Goal: Register for event/course

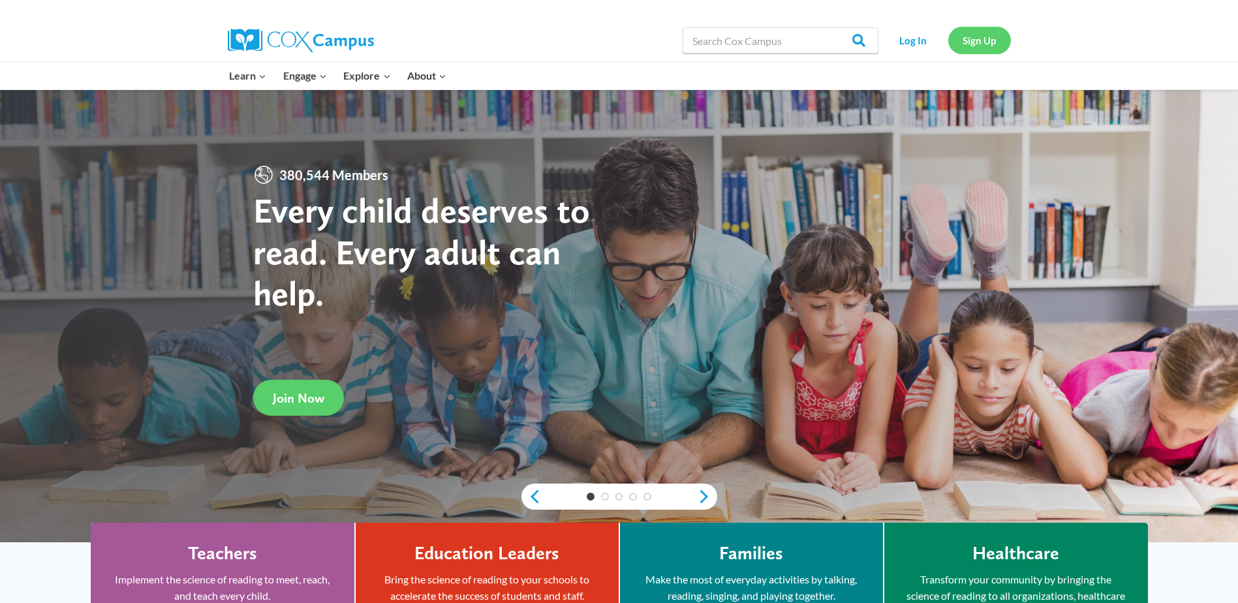
click at [977, 42] on link "Sign Up" at bounding box center [979, 40] width 63 height 27
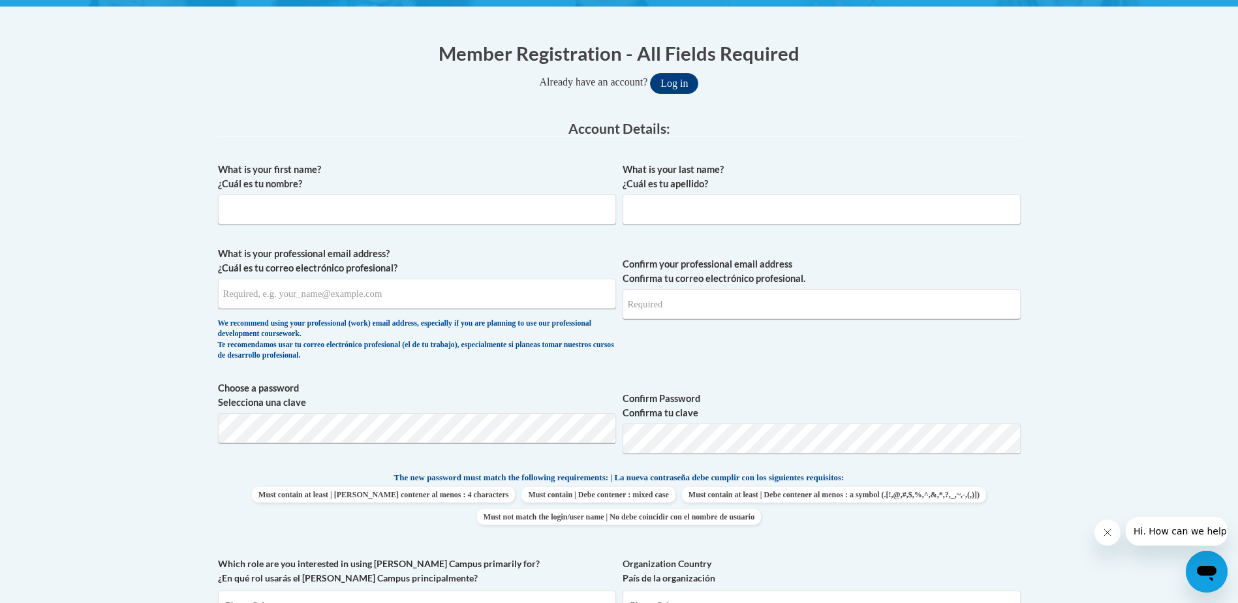
scroll to position [261, 0]
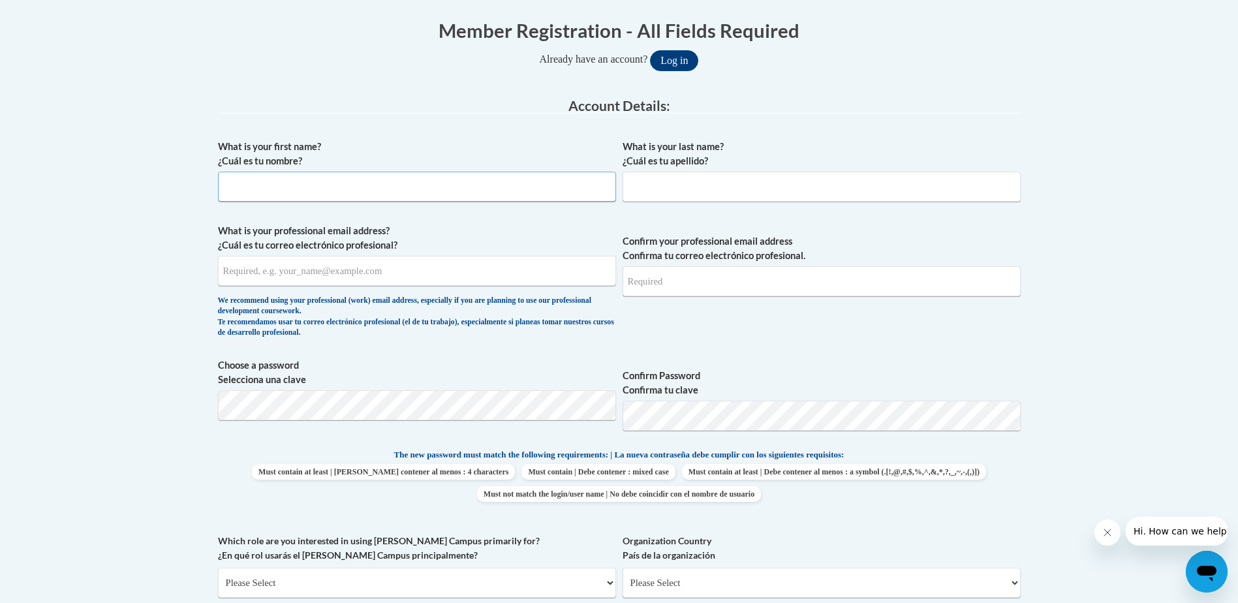
click at [458, 191] on input "What is your first name? ¿Cuál es tu nombre?" at bounding box center [417, 187] width 398 height 30
type input "[PERSON_NAME]"
click at [663, 189] on input "What is your last name? ¿Cuál es tu apellido?" at bounding box center [821, 187] width 398 height 30
type input "barlow"
click at [473, 270] on input "What is your professional email address? ¿Cuál es tu correo electrónico profesi…" at bounding box center [417, 271] width 398 height 30
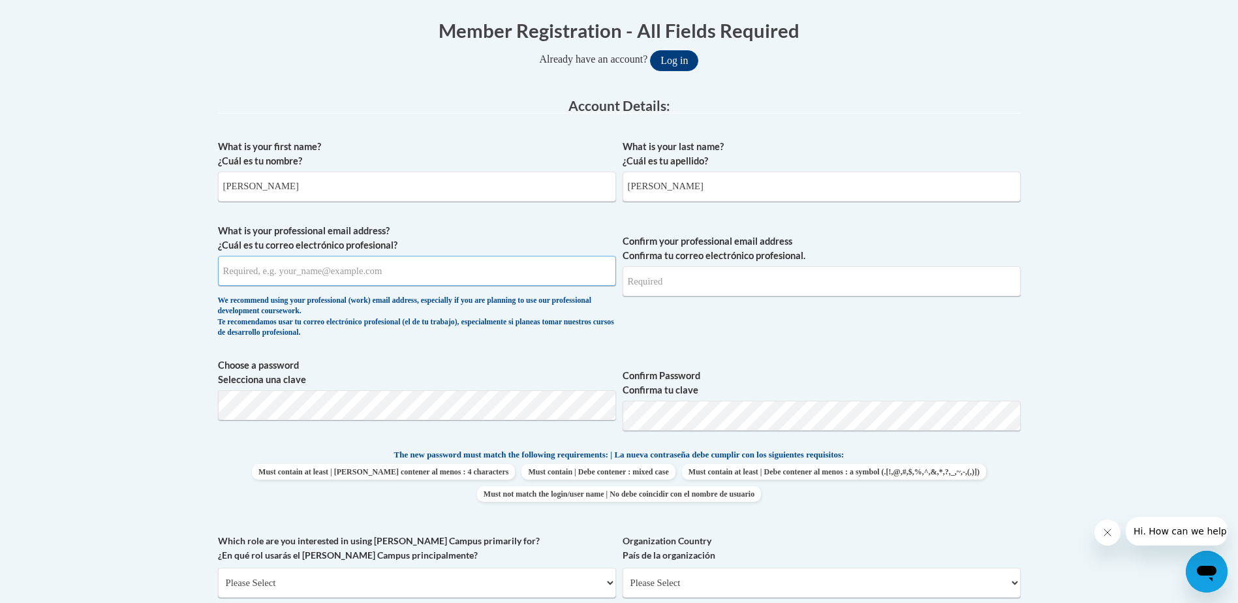
type input "macb1210@icloud.com"
click at [1033, 380] on body "This site uses cookies to help improve your learning experience. By continuing …" at bounding box center [619, 535] width 1238 height 1593
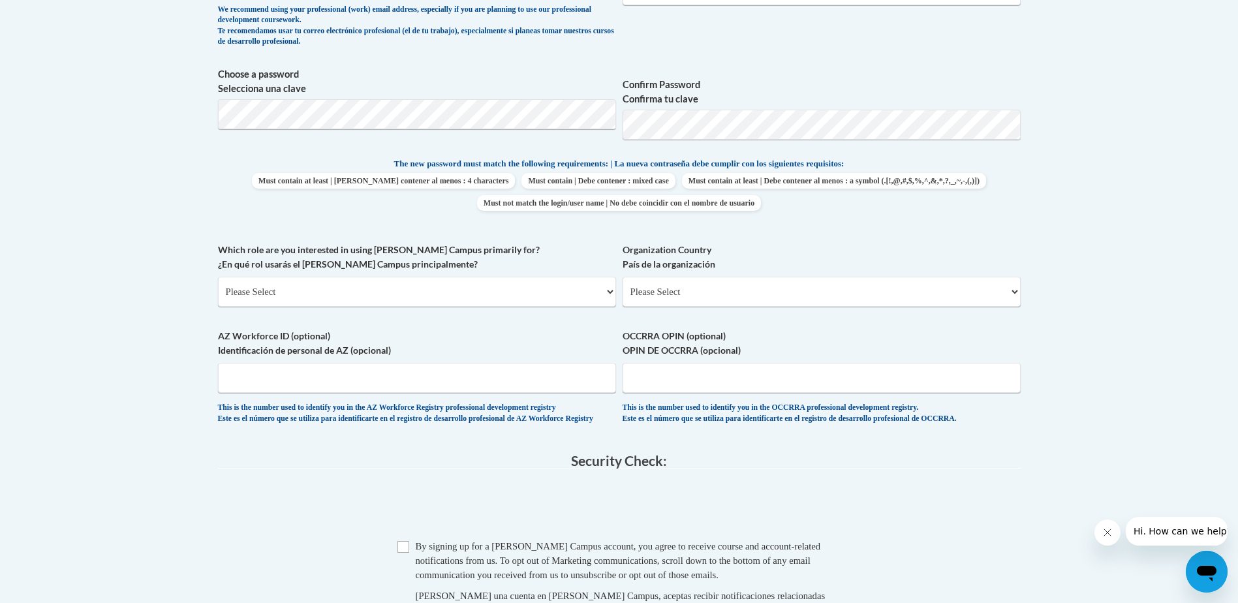
scroll to position [522, 0]
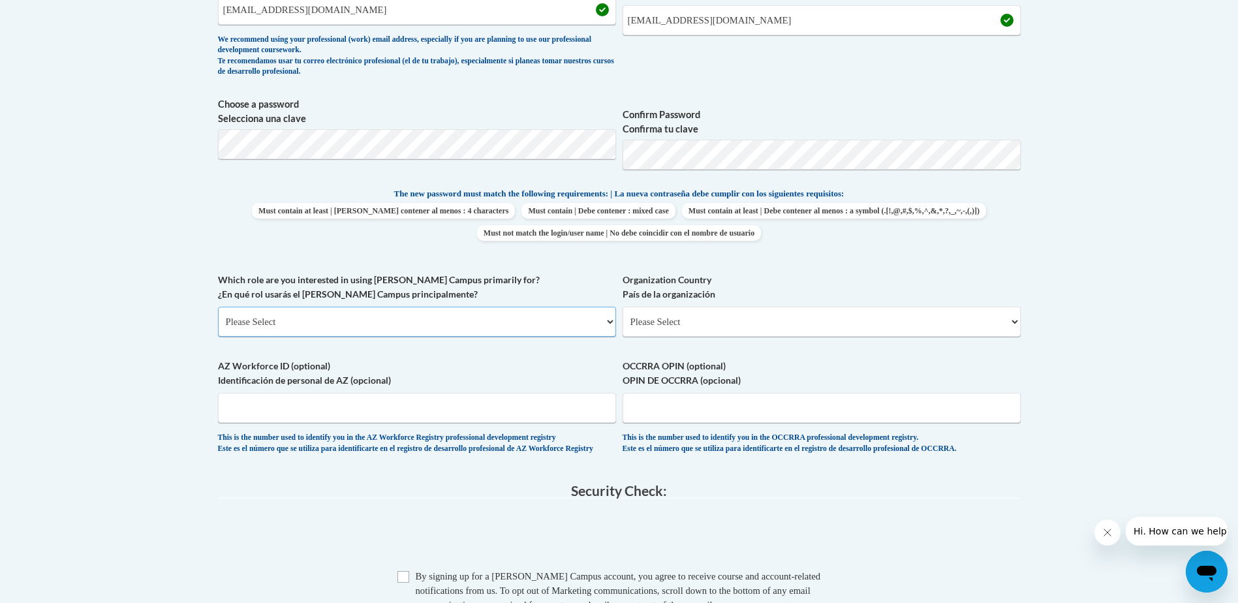
click at [533, 327] on select "Please Select College/University | Colegio/Universidad Community/Nonprofit Part…" at bounding box center [417, 322] width 398 height 30
select select "fbf2d438-af2f-41f8-98f1-81c410e29de3"
click at [218, 307] on select "Please Select College/University | Colegio/Universidad Community/Nonprofit Part…" at bounding box center [417, 322] width 398 height 30
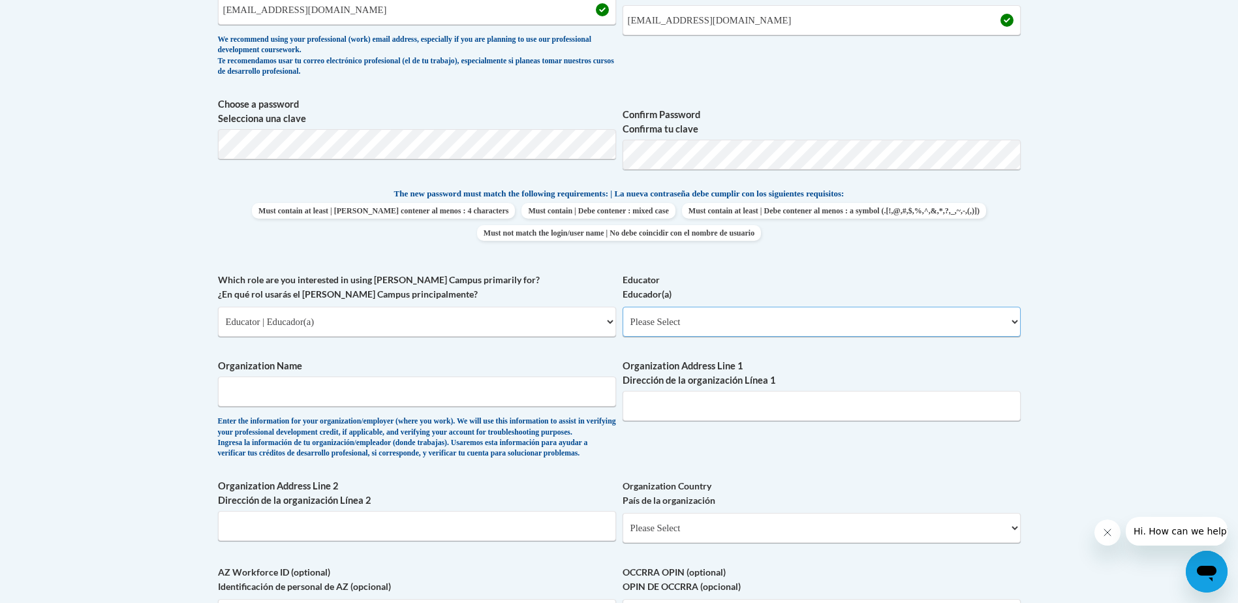
click at [714, 326] on select "Please Select Early Learning/Daycare Teacher/Family Home Care Provider | Maestr…" at bounding box center [821, 322] width 398 height 30
select select "5e2af403-4f2c-4e49-a02f-103e55d7b75b"
click at [622, 307] on select "Please Select Early Learning/Daycare Teacher/Family Home Care Provider | Maestr…" at bounding box center [821, 322] width 398 height 30
click at [500, 396] on input "Organization Name" at bounding box center [417, 391] width 398 height 30
type input "Mac's Childcare III"
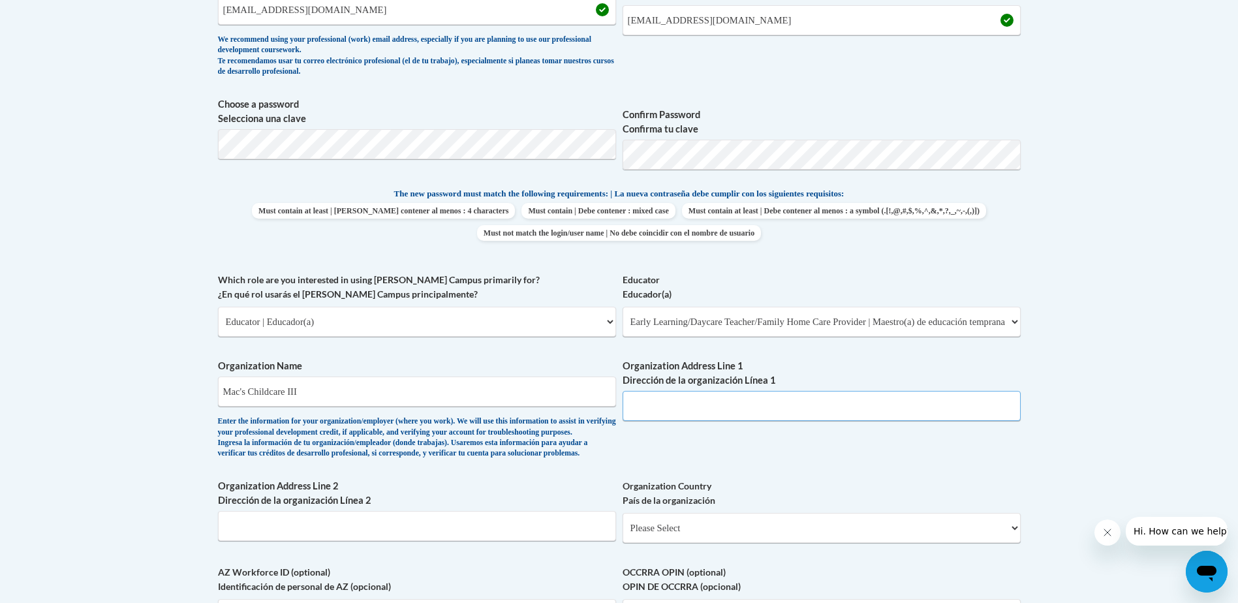
type input "4102 Cane Run Rd Louisville, KY 40216"
click at [318, 396] on input "Mac's Childcare III" at bounding box center [417, 391] width 398 height 30
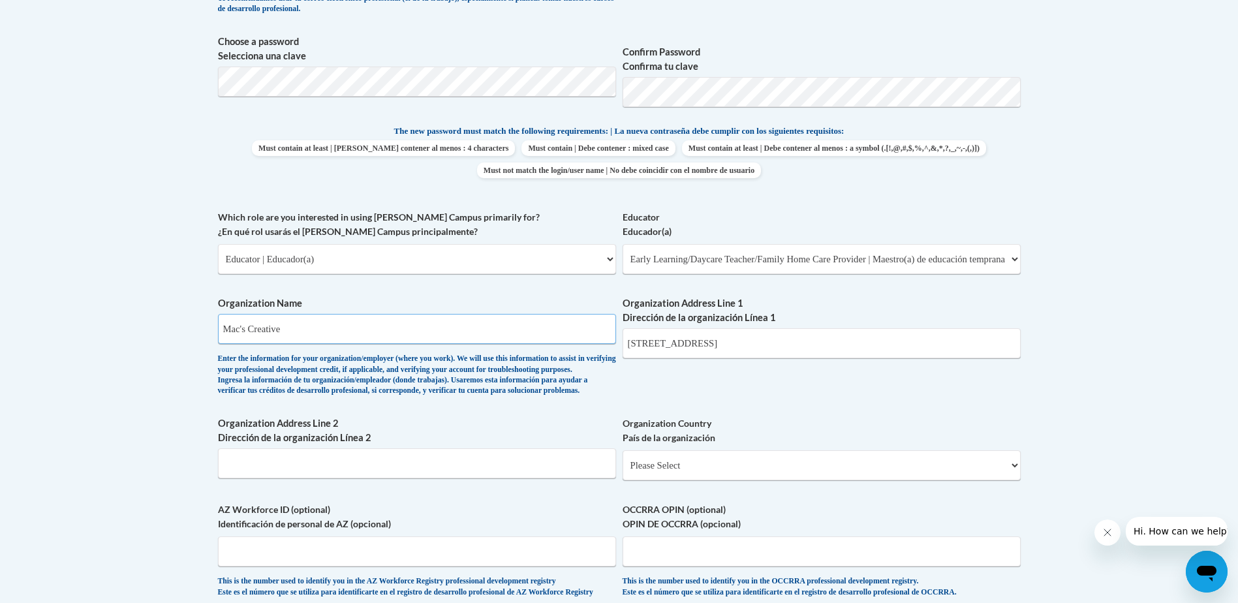
scroll to position [587, 0]
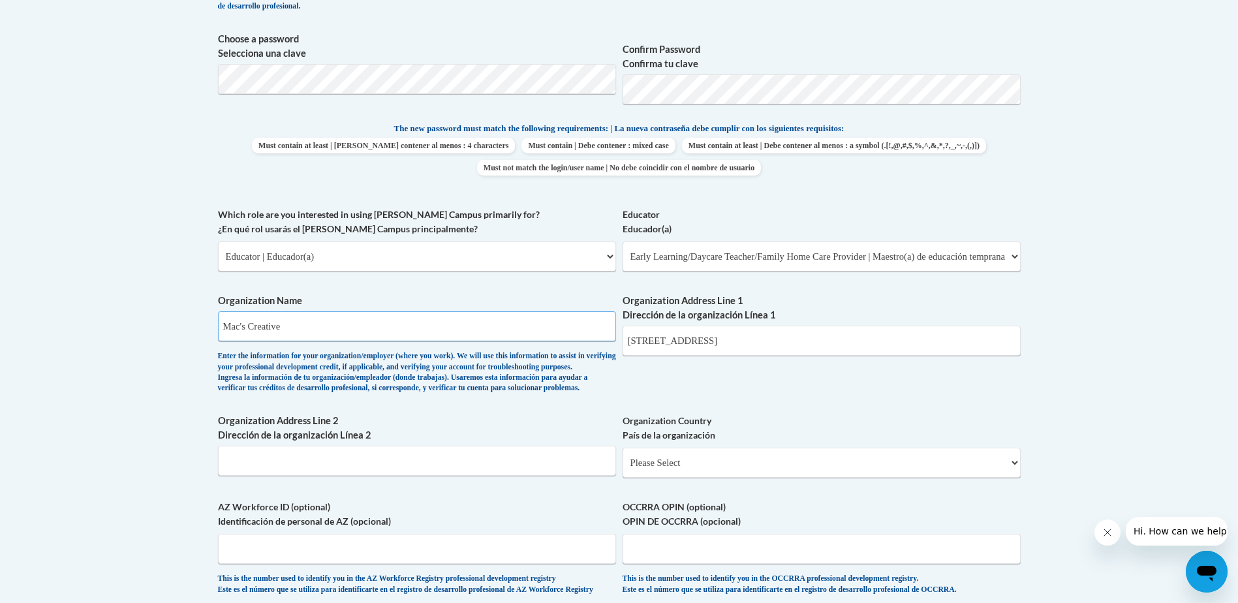
type input "Mac's Creative"
click at [768, 478] on select "Please Select United States | Estados Unidos Outside of the United States | Fue…" at bounding box center [821, 463] width 398 height 30
select select "ad49bcad-a171-4b2e-b99c-48b446064914"
click at [622, 468] on select "Please Select United States | Estados Unidos Outside of the United States | Fue…" at bounding box center [821, 463] width 398 height 30
select select
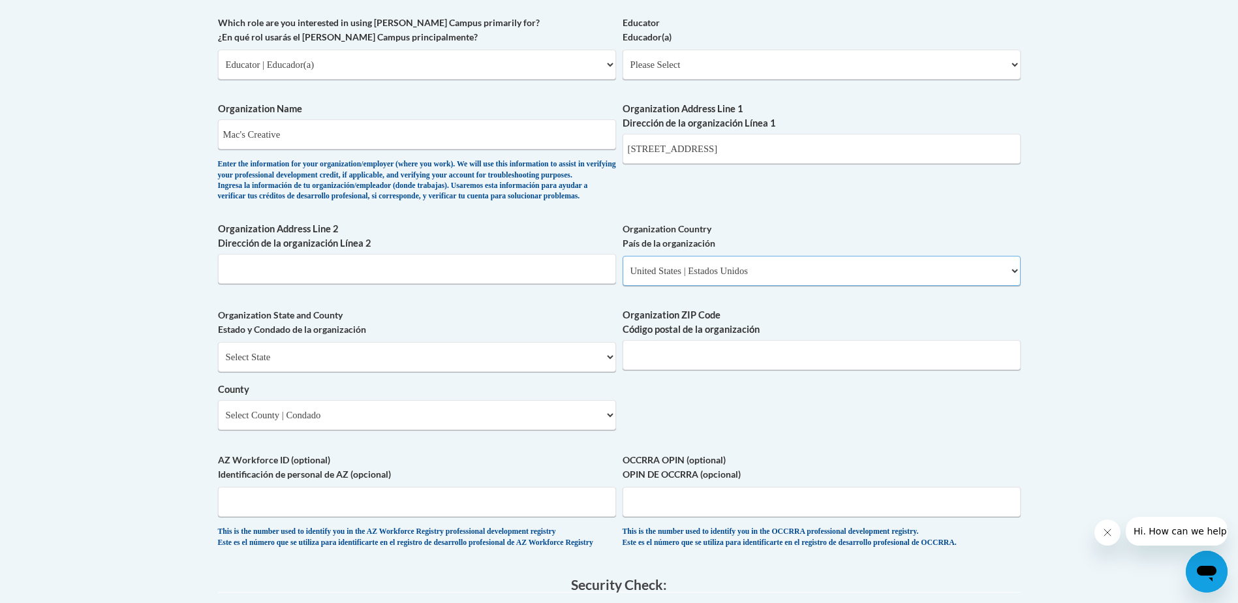
scroll to position [783, 0]
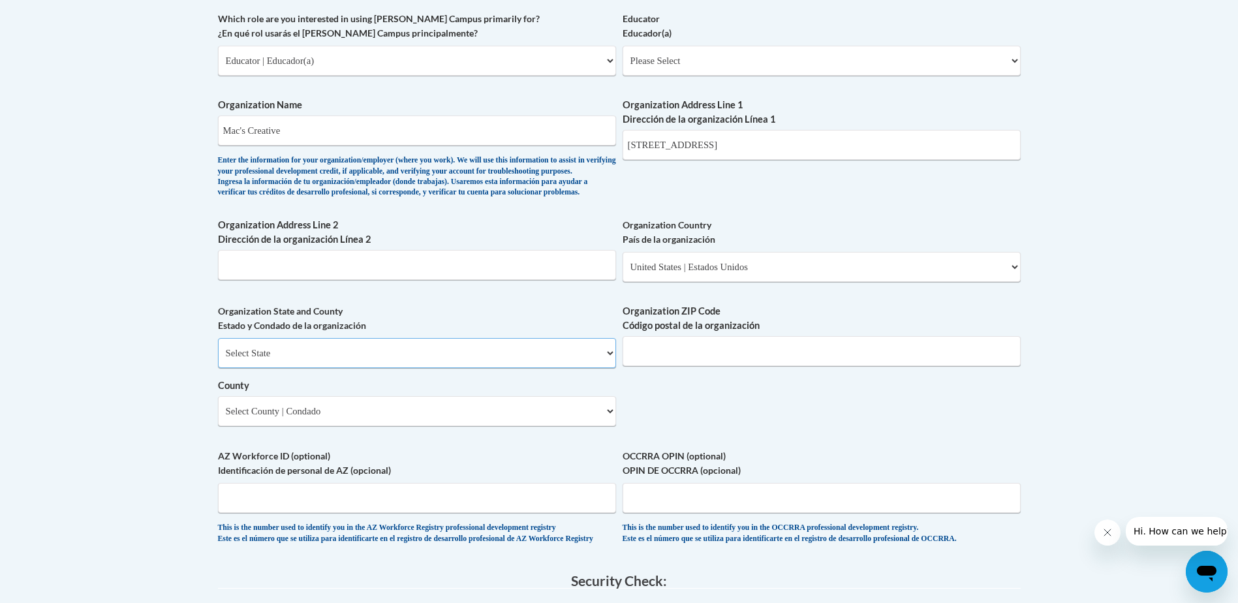
click at [418, 363] on select "Select State Alabama Alaska Arizona Arkansas California Colorado Connecticut De…" at bounding box center [417, 353] width 398 height 30
select select "Kentucky"
click at [218, 360] on select "Select State Alabama Alaska Arizona Arkansas California Colorado Connecticut De…" at bounding box center [417, 353] width 398 height 30
click at [760, 366] on input "Organization ZIP Code Código postal de la organización" at bounding box center [821, 351] width 398 height 30
type input "40216"
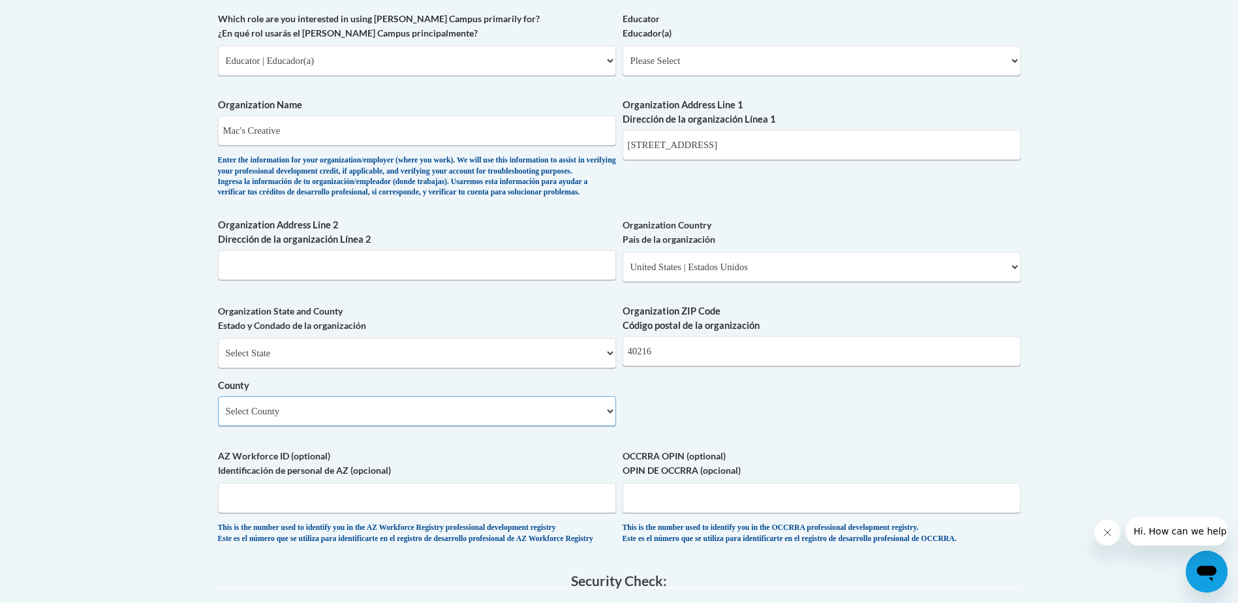
click at [468, 426] on select "Select County Adair Allen Anderson Ballard Barren Bath Bell Boone Bourbon Boyd …" at bounding box center [417, 411] width 398 height 30
select select "Jefferson"
click at [218, 418] on select "Select County Adair Allen Anderson Ballard Barren Bath Bell Boone Bourbon Boyd …" at bounding box center [417, 411] width 398 height 30
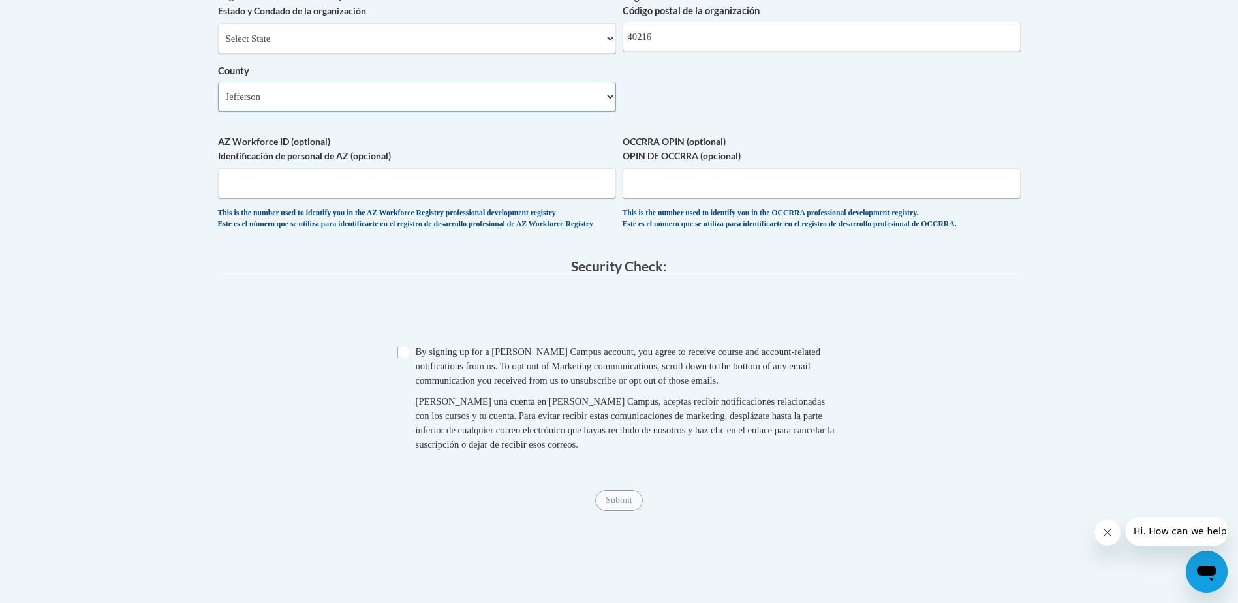
scroll to position [1109, 0]
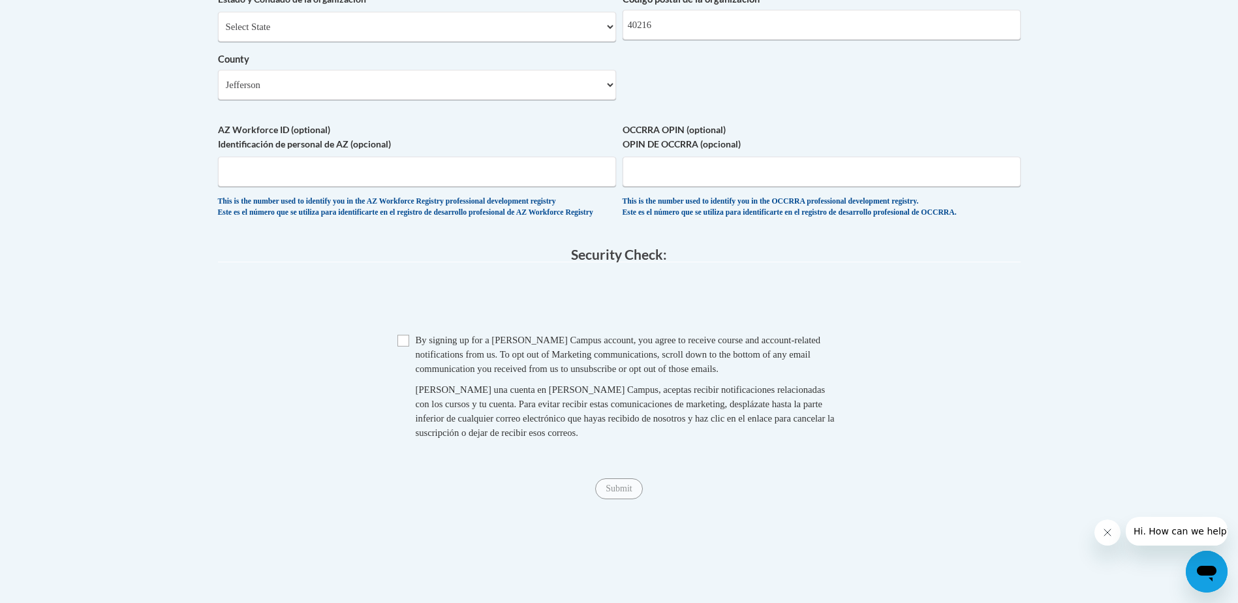
click at [409, 376] on span "Checkbox By signing up for a Cox Campus account, you agree to receive course an…" at bounding box center [619, 393] width 444 height 120
click at [405, 346] on input "Checkbox" at bounding box center [403, 341] width 12 height 12
checkbox input "true"
click at [612, 499] on input "Submit" at bounding box center [618, 488] width 47 height 21
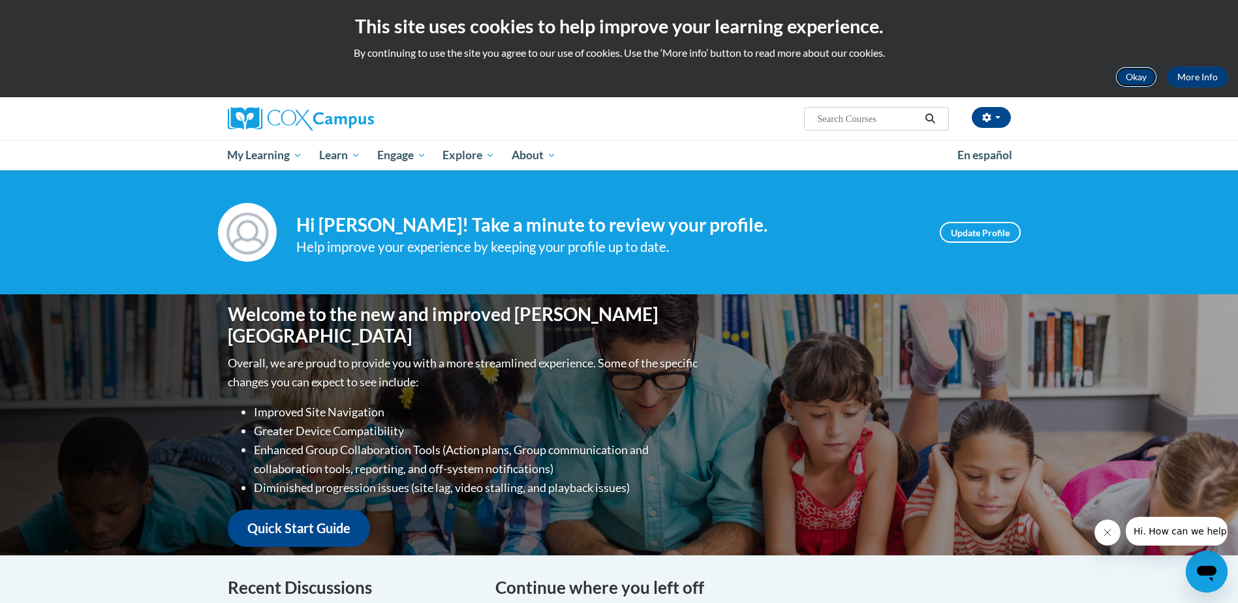
click at [1138, 69] on button "Okay" at bounding box center [1136, 77] width 42 height 21
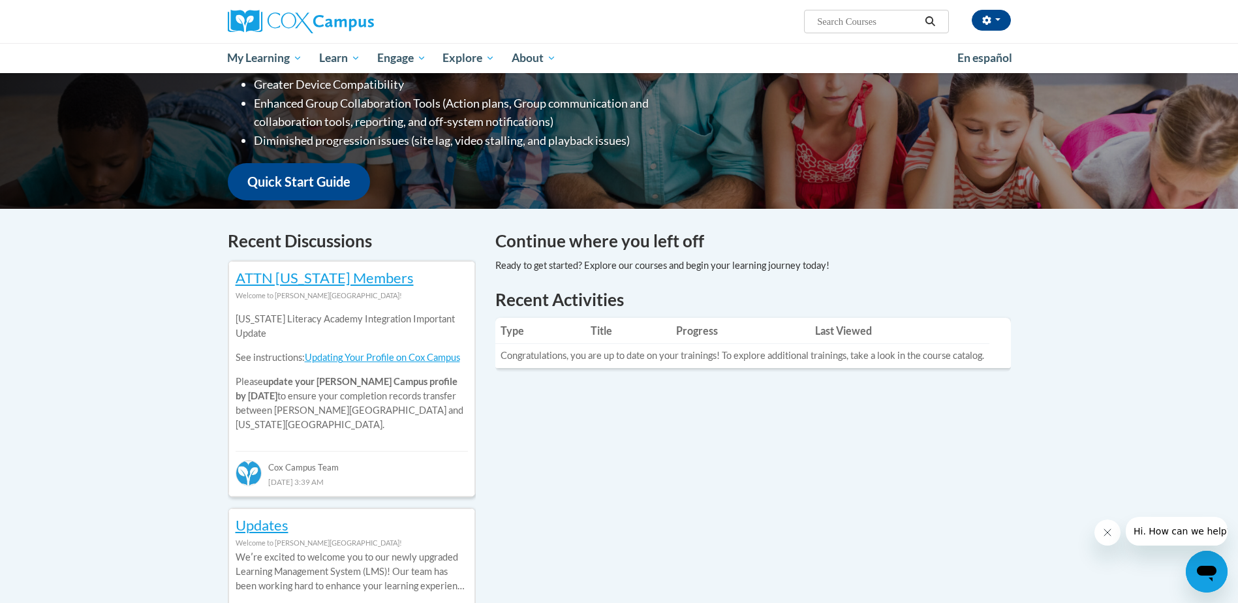
scroll to position [326, 0]
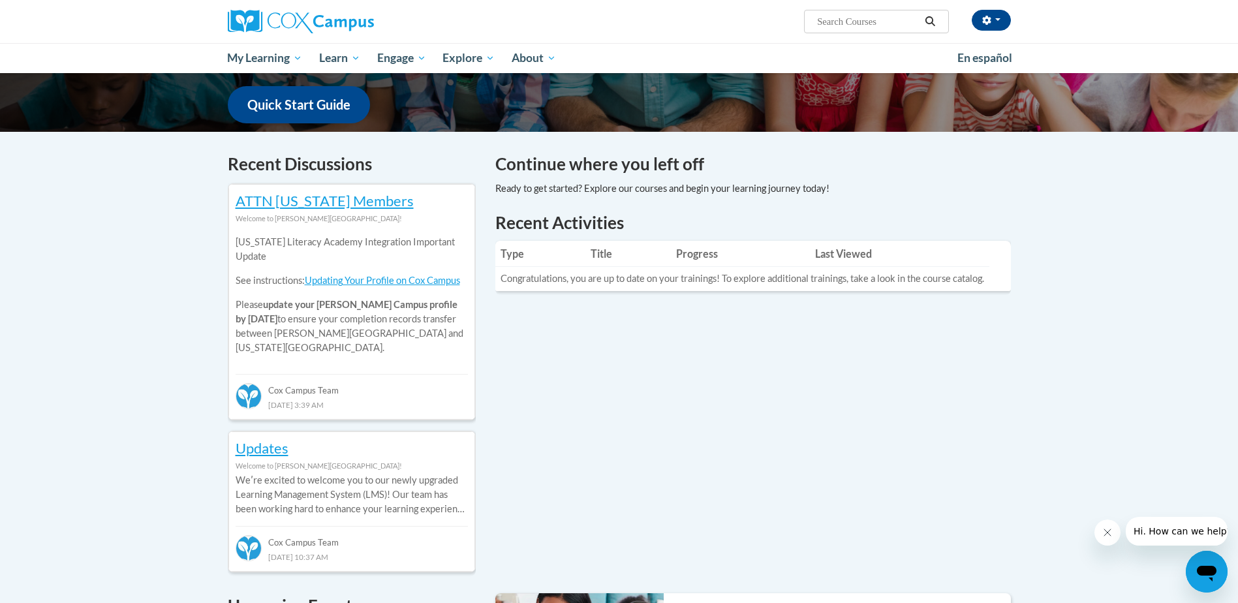
click at [588, 263] on th "Title" at bounding box center [627, 254] width 85 height 26
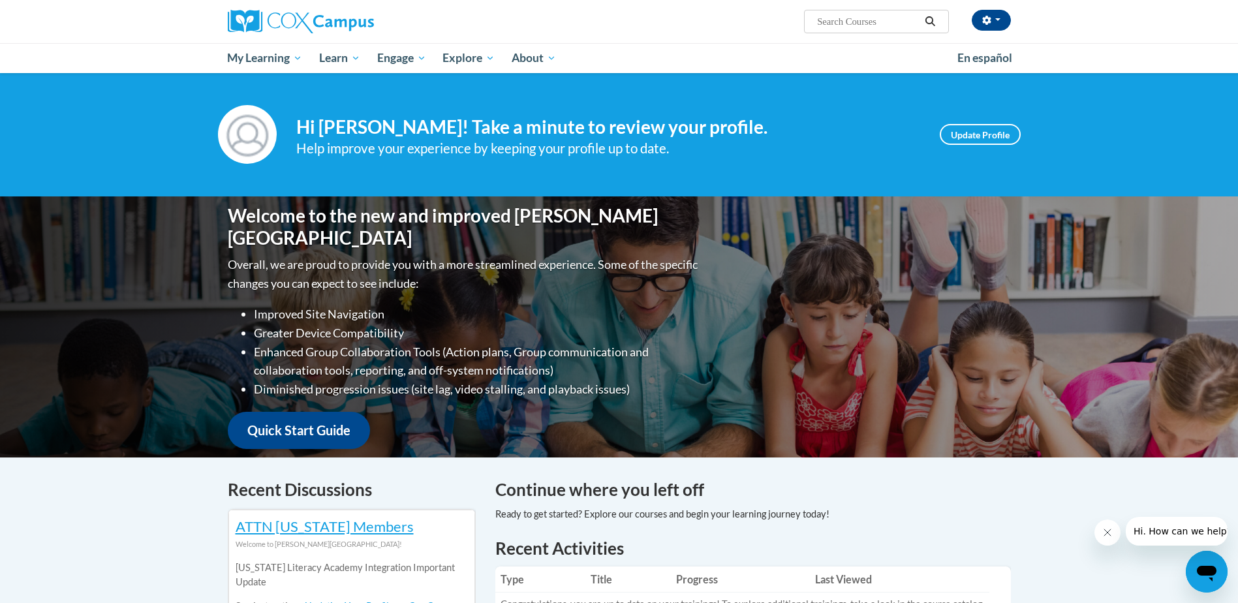
scroll to position [0, 0]
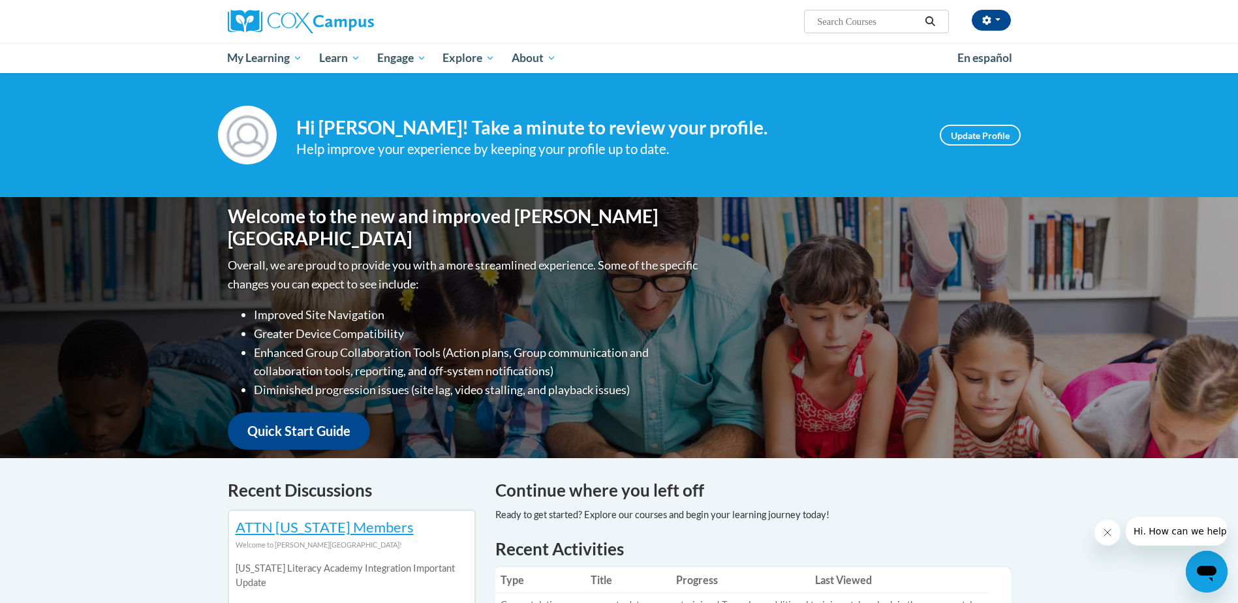
click at [862, 19] on input "Search..." at bounding box center [868, 22] width 104 height 16
click at [842, 25] on input "Search..." at bounding box center [868, 22] width 104 height 16
paste input "Vocabulary Instruction"
type input "Vocabulary Instruction"
click at [927, 22] on icon "Search" at bounding box center [930, 21] width 10 height 10
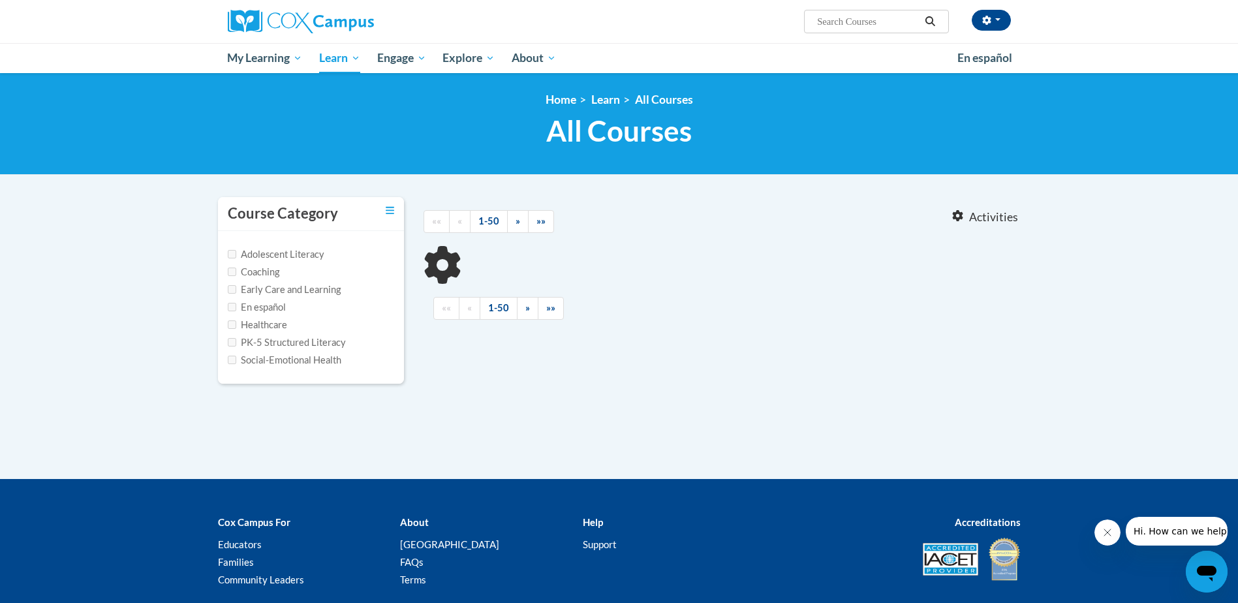
type input "Vocabulary Instruction"
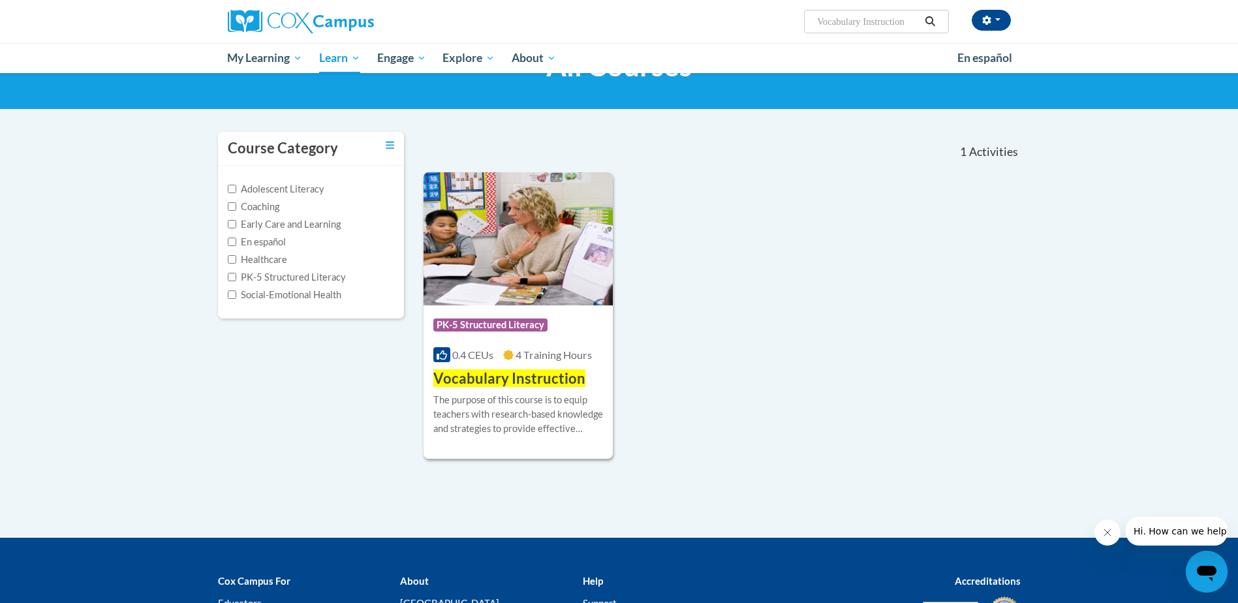
scroll to position [130, 0]
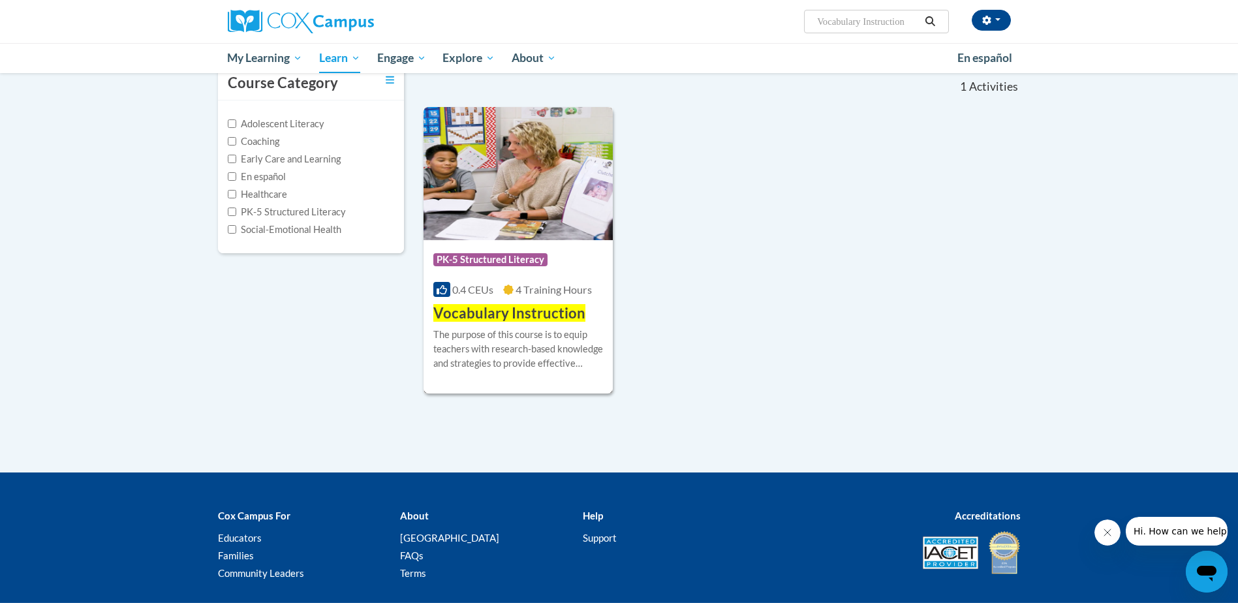
click at [520, 313] on span "Vocabulary Instruction" at bounding box center [509, 313] width 152 height 18
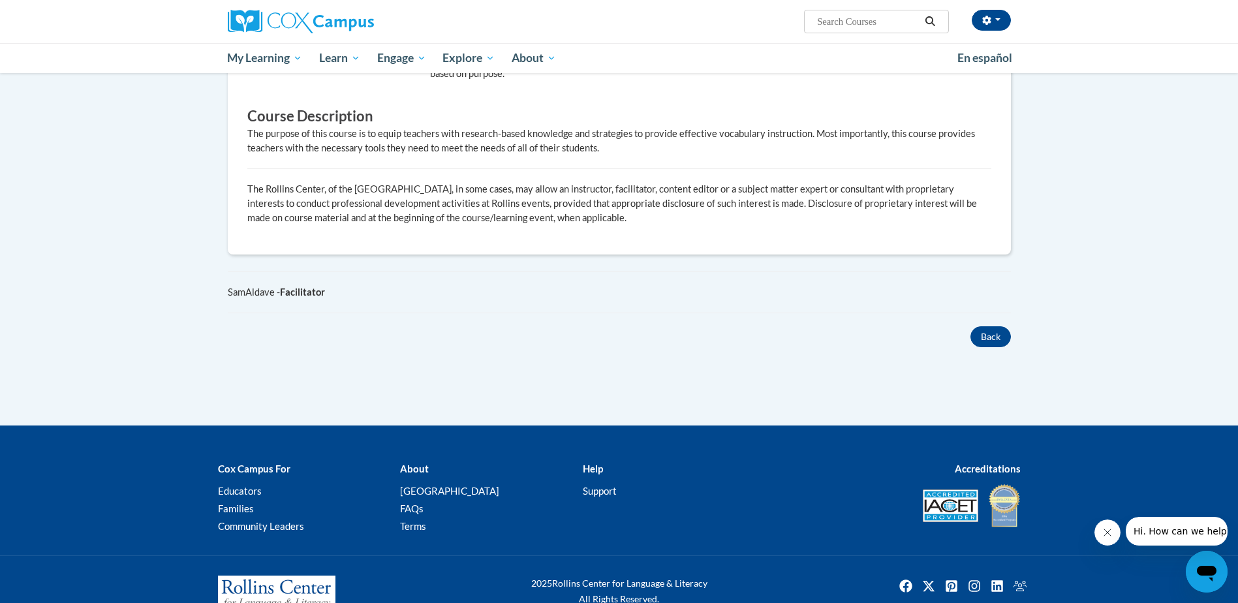
scroll to position [650, 0]
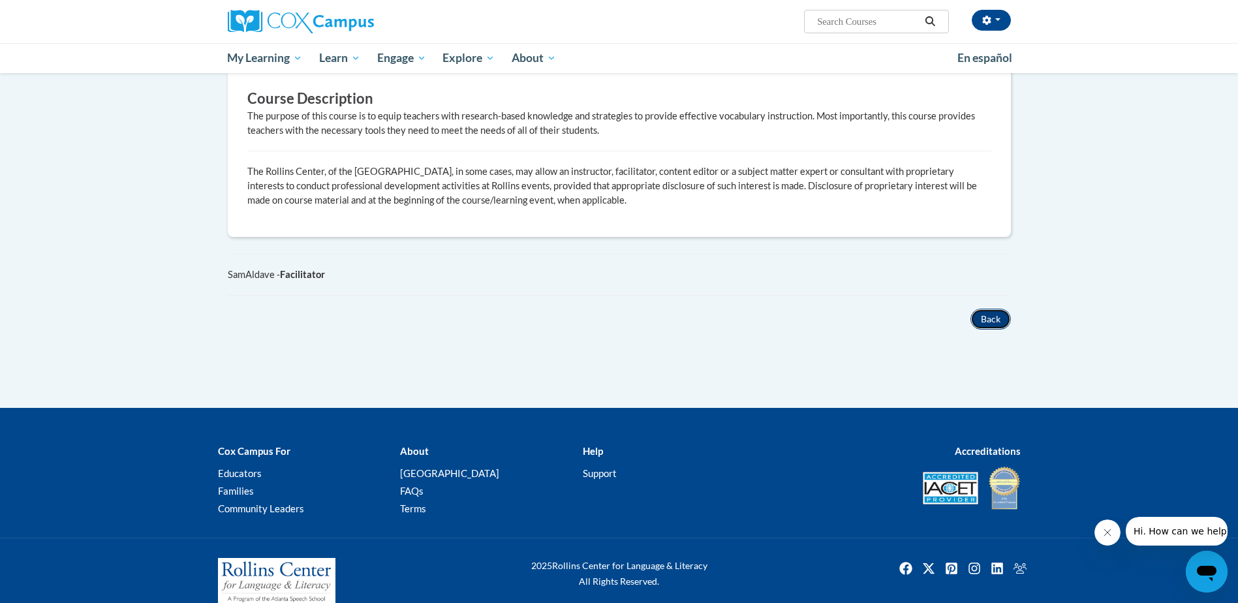
click at [996, 309] on button "Back" at bounding box center [990, 319] width 40 height 21
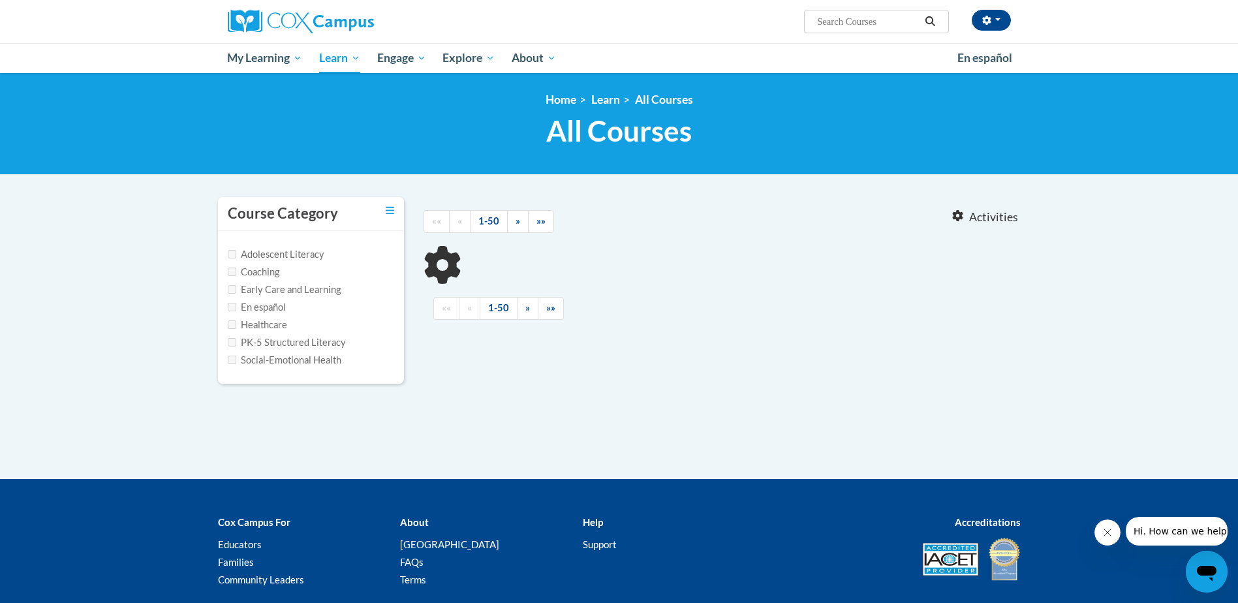
type input "Vocabulary Instruction"
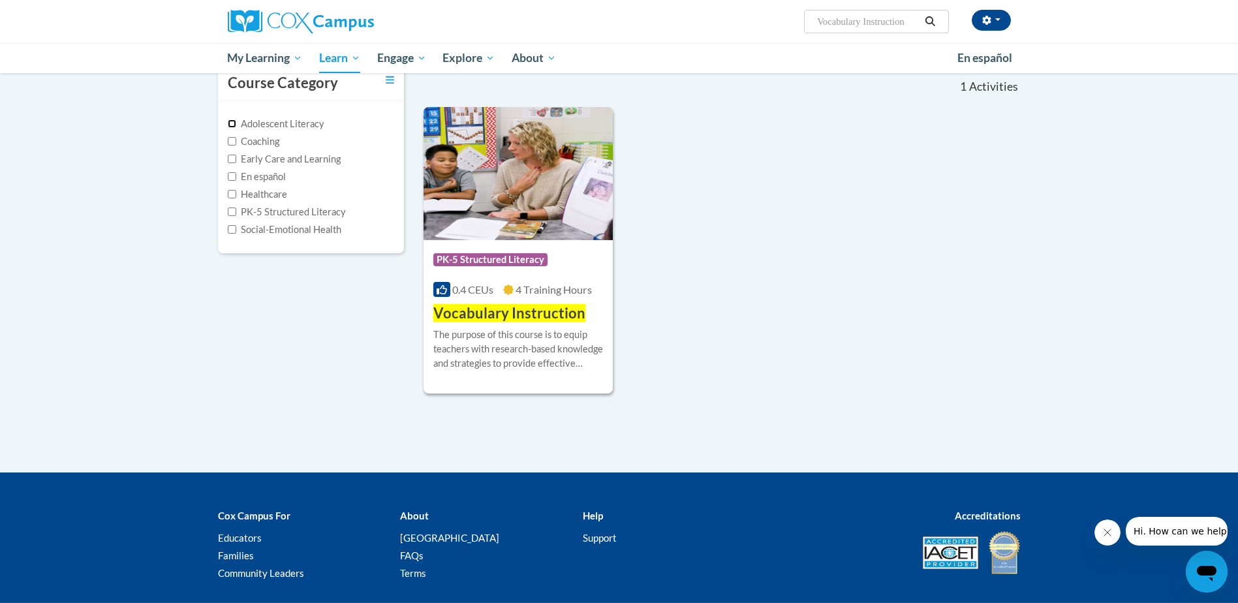
click at [234, 125] on input "Adolescent Literacy" at bounding box center [232, 123] width 8 height 8
checkbox input "true"
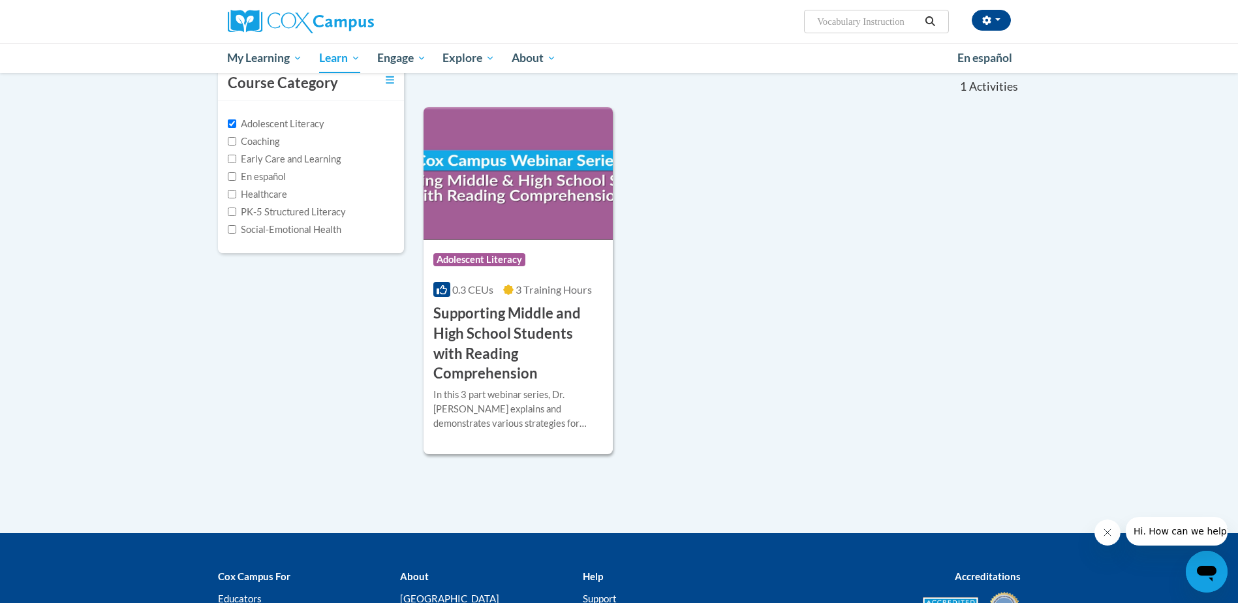
scroll to position [0, 0]
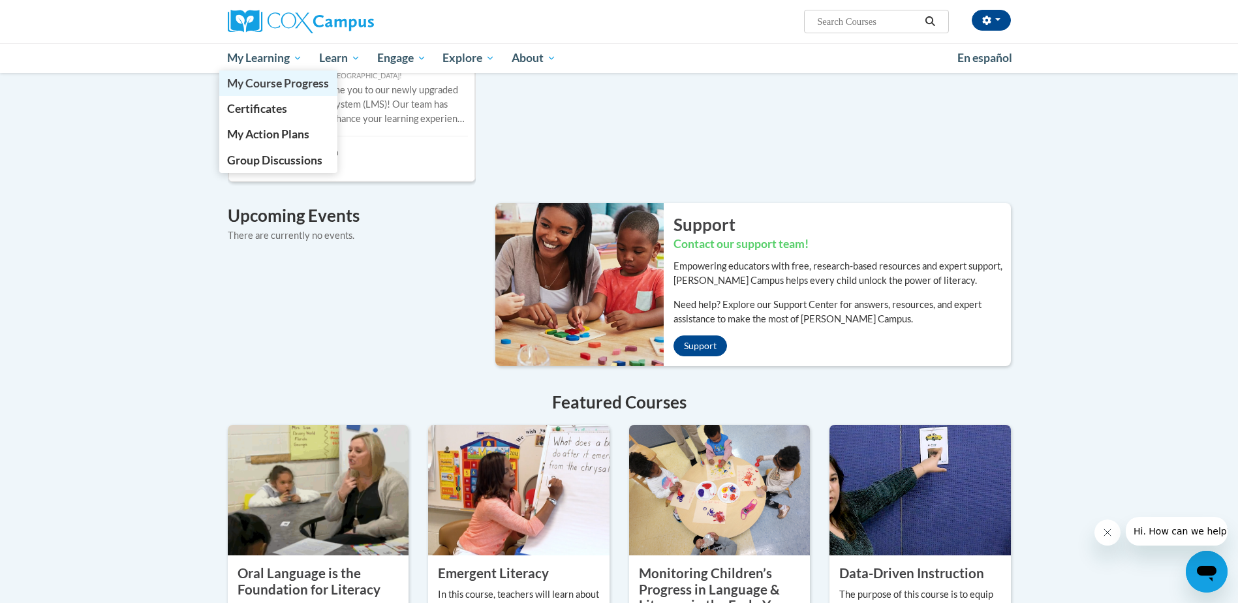
scroll to position [718, 0]
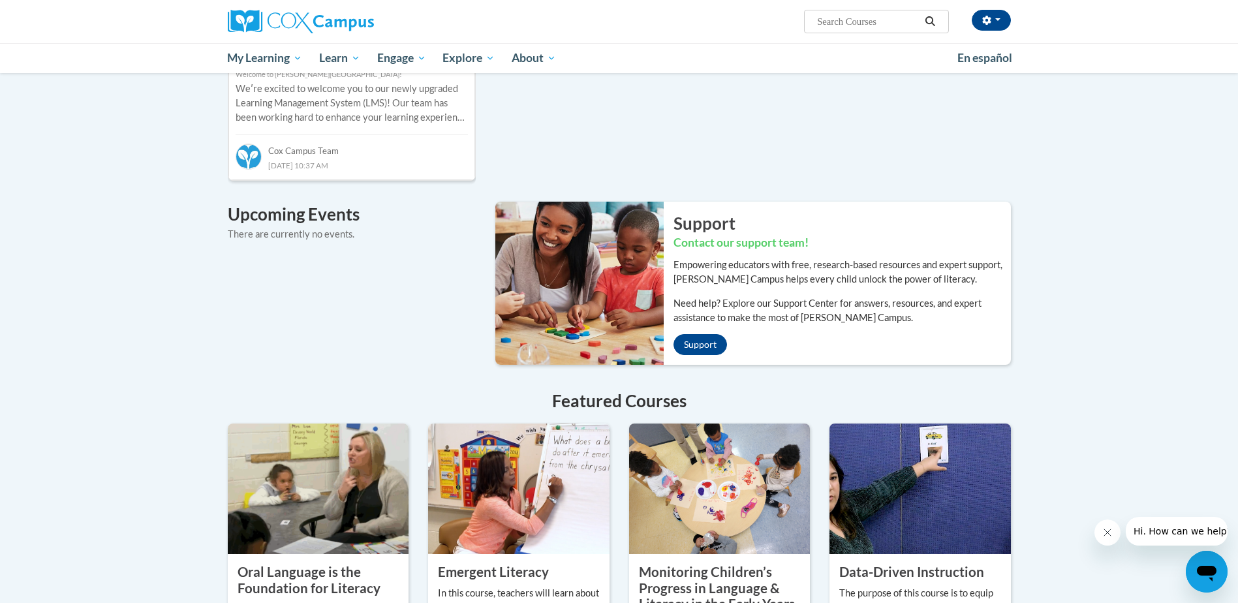
paste input "Vocabulary Instruction"
type input "Vocabulary Instruction"
click at [927, 16] on icon "Search" at bounding box center [930, 21] width 12 height 10
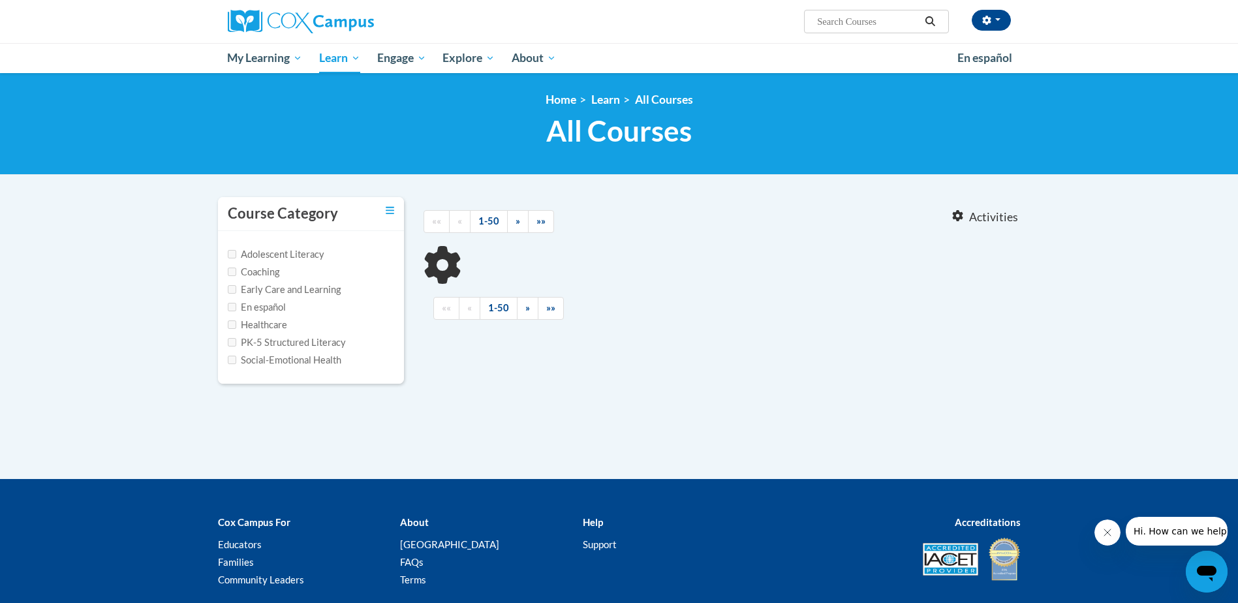
type input "Vocabulary Instruction"
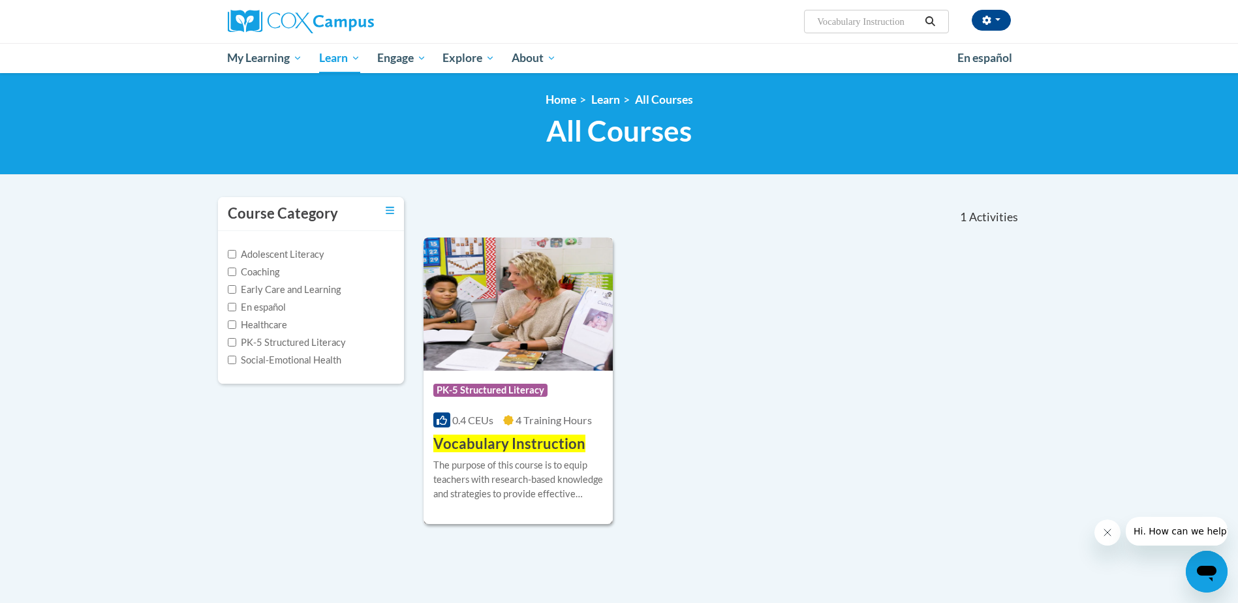
click at [562, 323] on img at bounding box center [518, 304] width 190 height 133
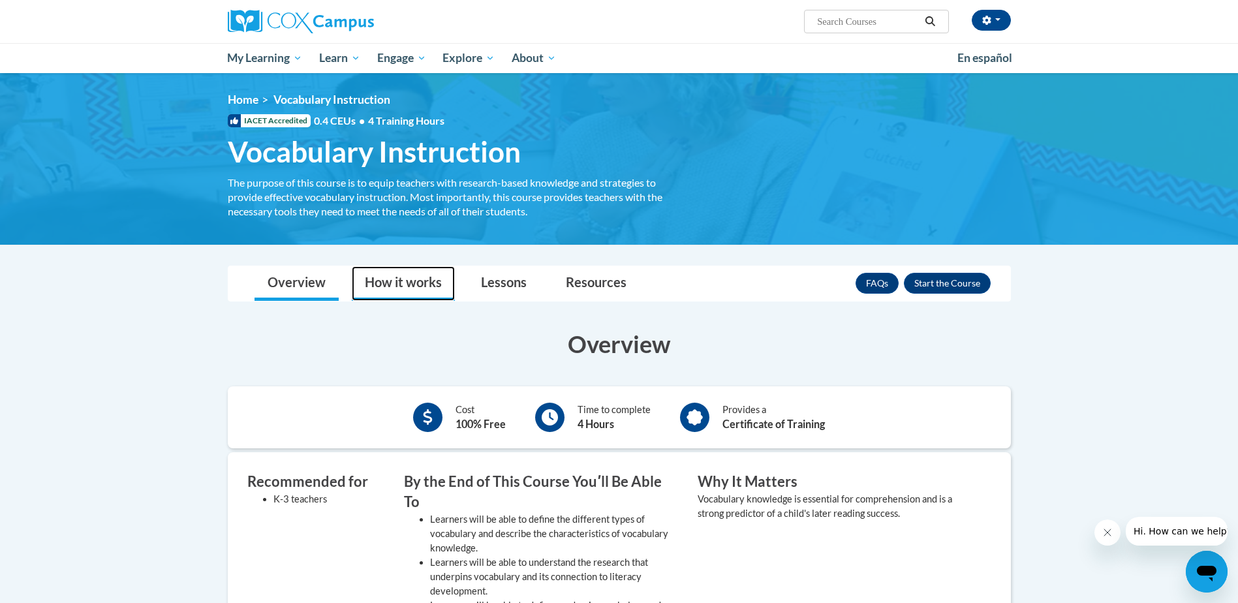
click at [432, 287] on link "How it works" at bounding box center [403, 283] width 103 height 35
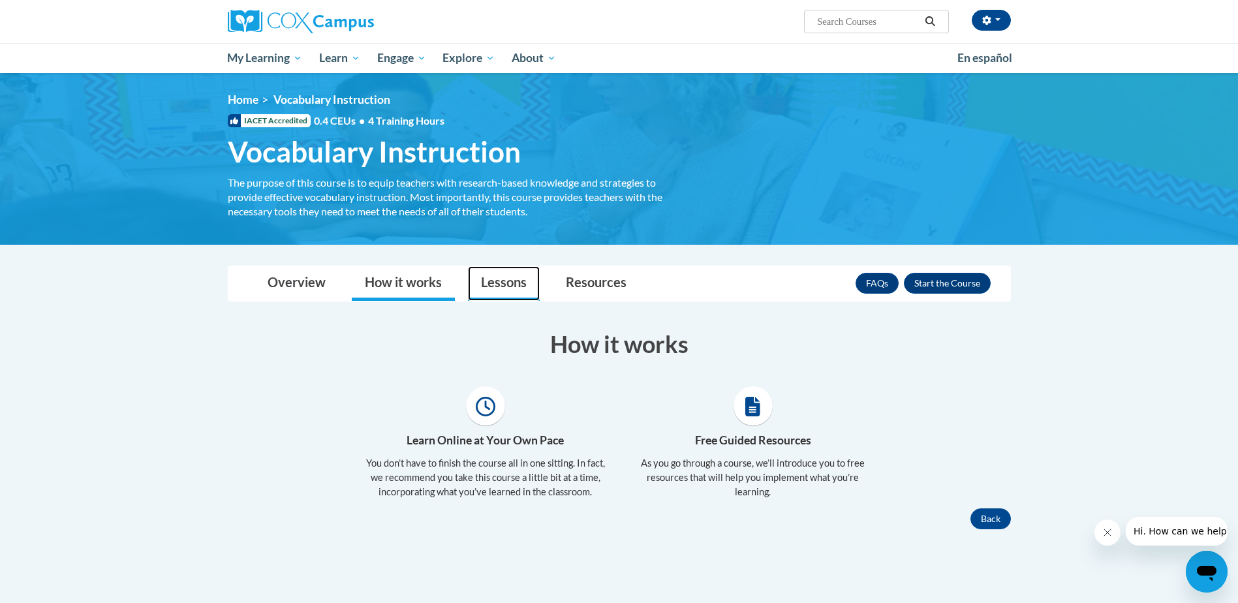
click at [492, 285] on link "Lessons" at bounding box center [504, 283] width 72 height 35
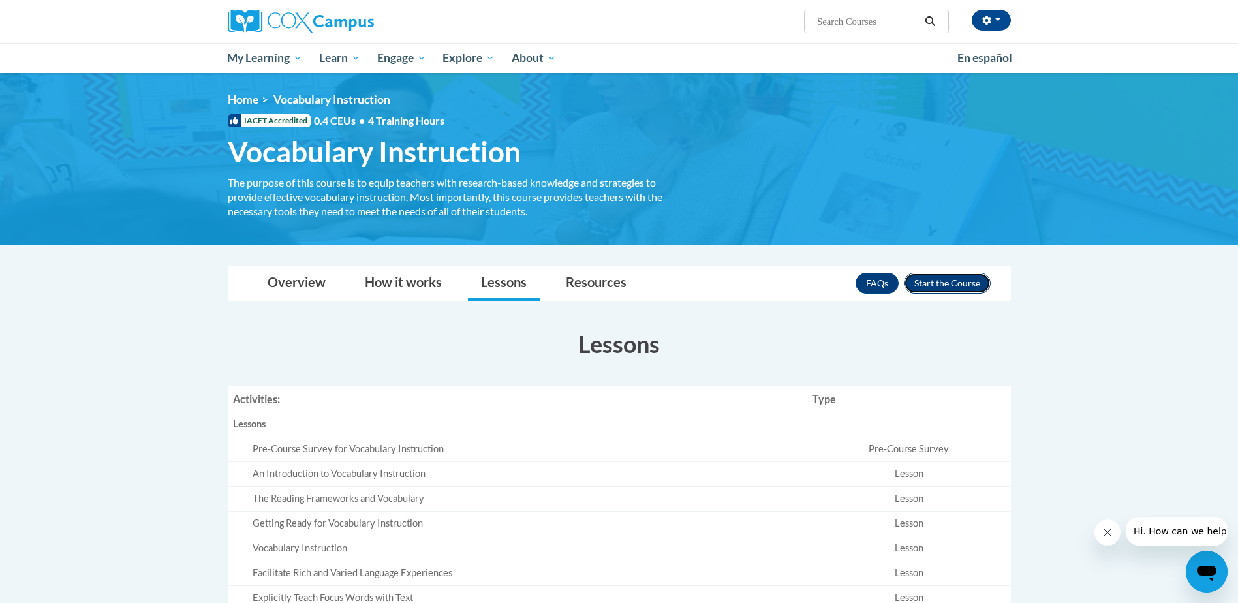
click at [970, 279] on button "Enroll" at bounding box center [947, 283] width 87 height 21
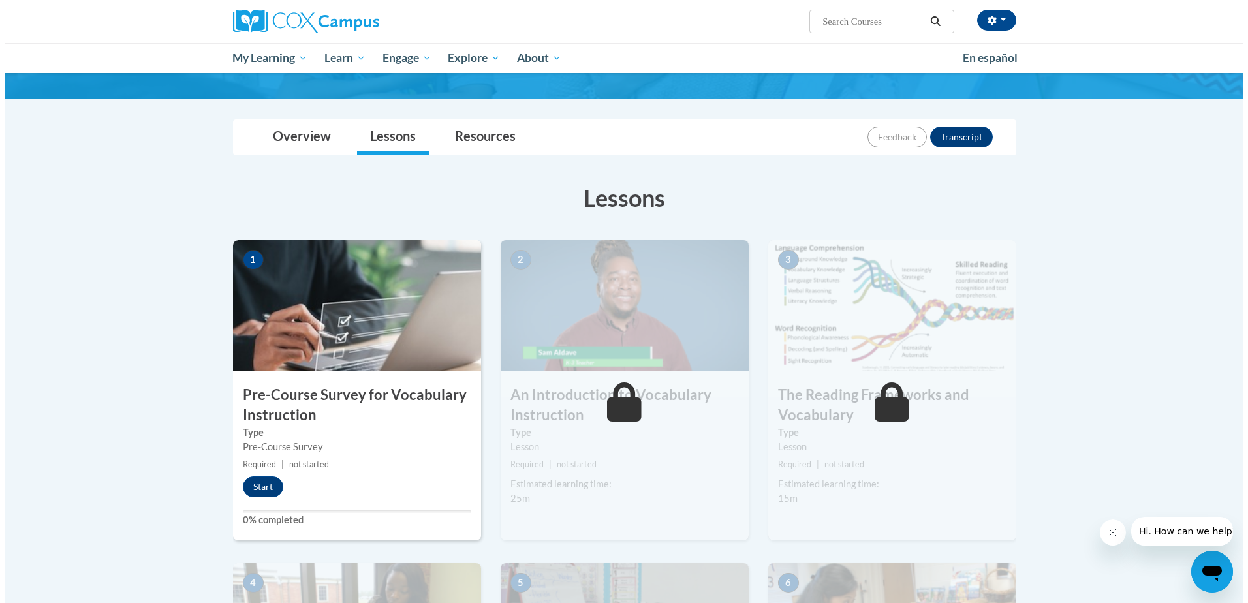
scroll to position [130, 0]
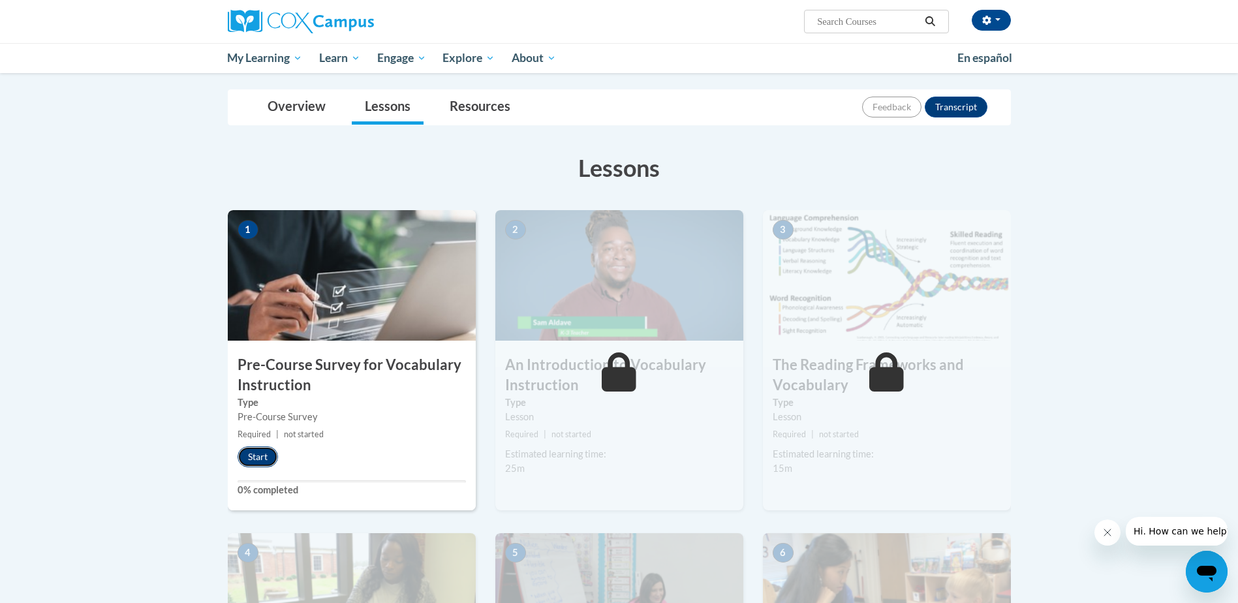
click at [259, 455] on button "Start" at bounding box center [258, 456] width 40 height 21
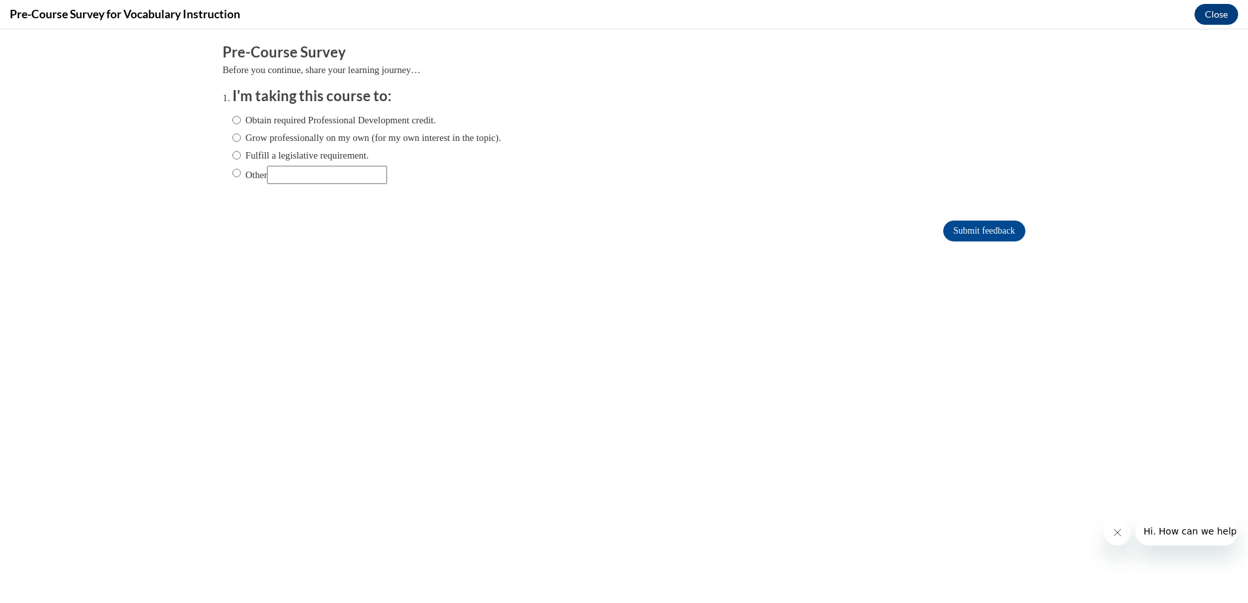
scroll to position [0, 0]
click at [232, 118] on input "Obtain required Professional Development credit." at bounding box center [236, 120] width 8 height 14
radio input "true"
click at [966, 228] on input "Submit feedback" at bounding box center [984, 231] width 82 height 21
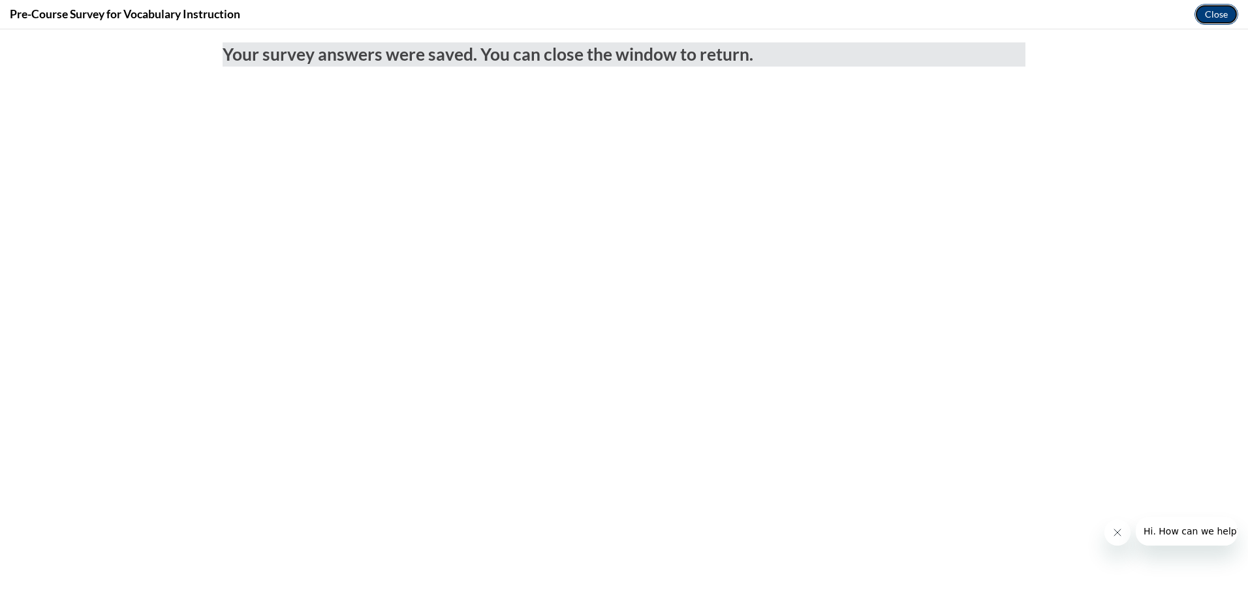
click at [1214, 6] on button "Close" at bounding box center [1216, 14] width 44 height 21
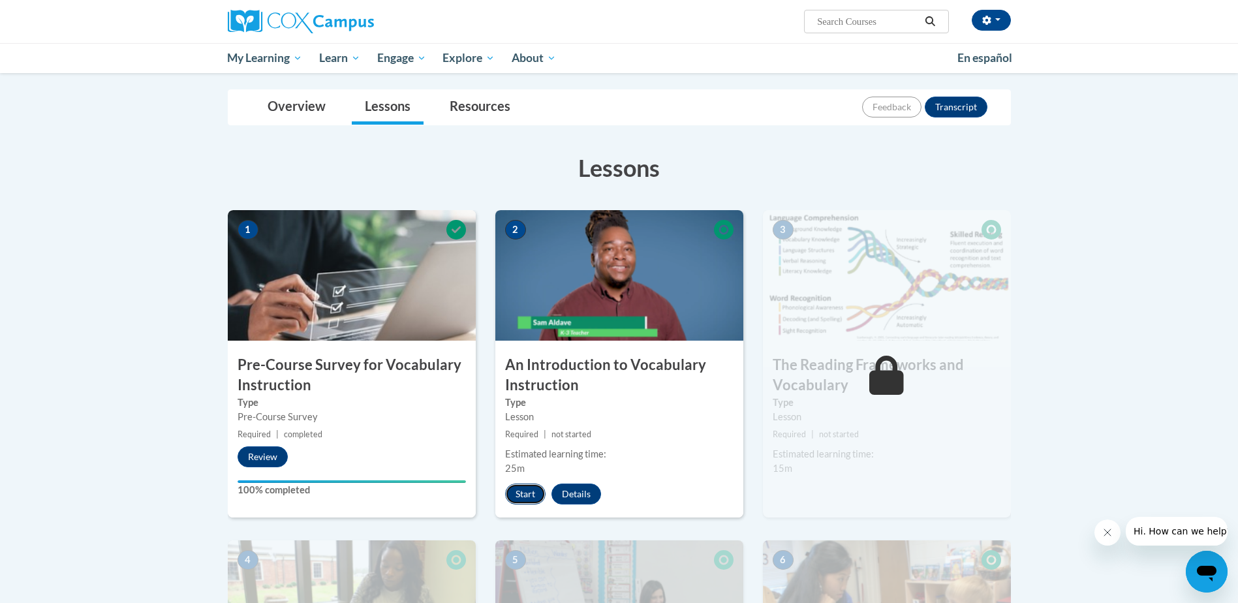
click at [529, 494] on button "Start" at bounding box center [525, 494] width 40 height 21
